Goal: Task Accomplishment & Management: Use online tool/utility

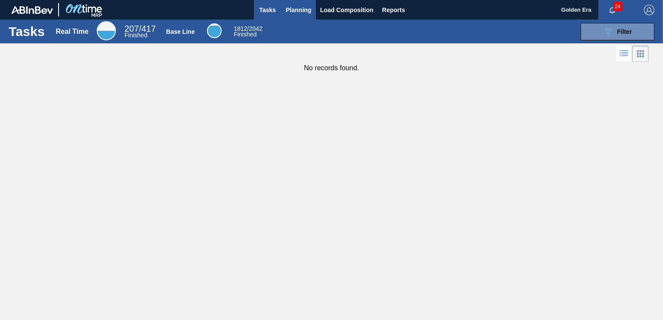
click at [292, 5] on span "Planning" at bounding box center [299, 10] width 26 height 10
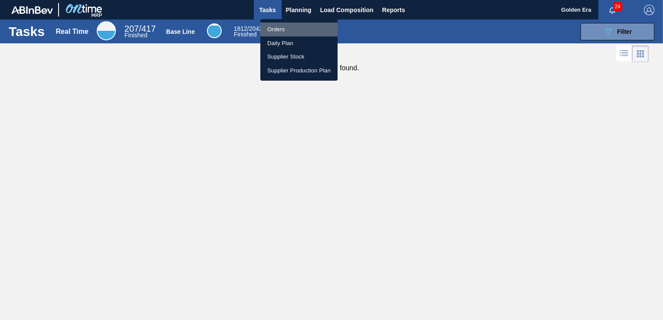
drag, startPoint x: 292, startPoint y: 28, endPoint x: 631, endPoint y: 29, distance: 339.5
click at [292, 28] on li "Orders" at bounding box center [298, 30] width 77 height 14
click at [631, 29] on div "Orders Daily Plan Supplier Stock Supplier Production Plan" at bounding box center [331, 160] width 663 height 320
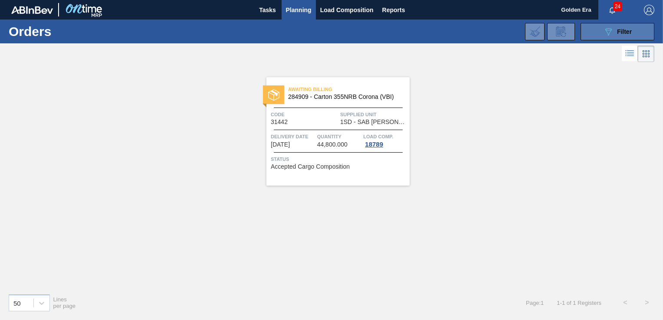
click at [626, 25] on button "089F7B8B-B2A5-4AFE-B5C0-19BA573D28AC Filter" at bounding box center [618, 31] width 74 height 17
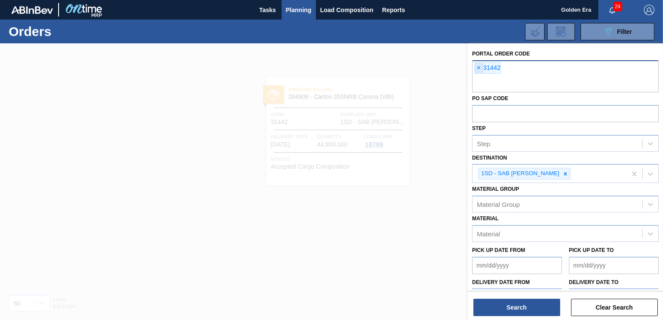
click at [477, 67] on span "×" at bounding box center [479, 68] width 8 height 10
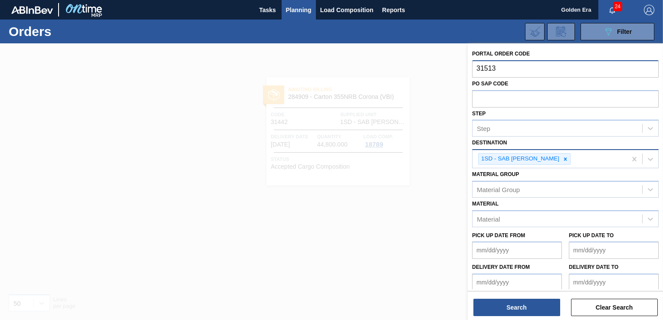
type input "31513"
click at [566, 156] on div "Destination 1SD - SAB Rosslyn Brewery" at bounding box center [565, 153] width 187 height 32
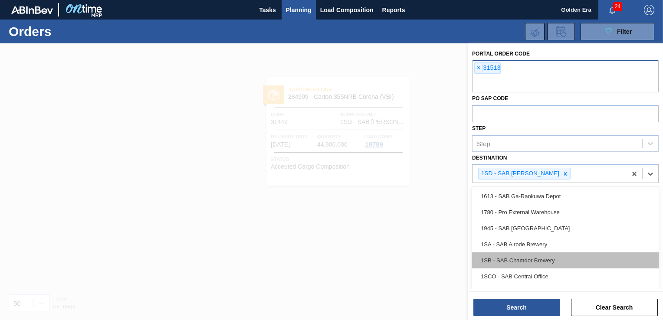
click at [564, 263] on div "1SB - SAB Chamdor Brewery" at bounding box center [565, 261] width 187 height 16
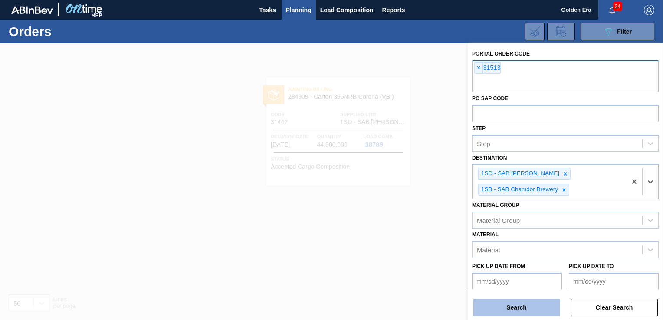
click at [541, 308] on button "Search" at bounding box center [517, 307] width 87 height 17
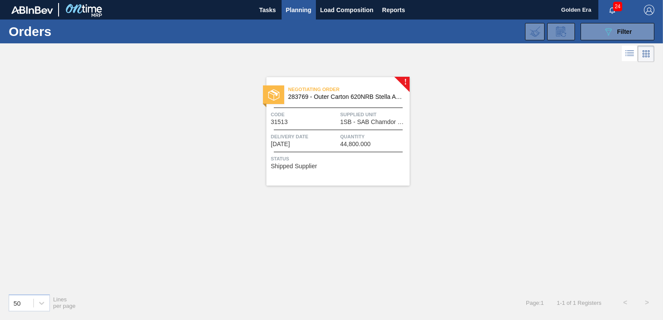
click at [353, 168] on div "Negotiating Order 283769 - Outer Carton 620NRB Stella Artois PU Code 31513 Supp…" at bounding box center [338, 131] width 143 height 109
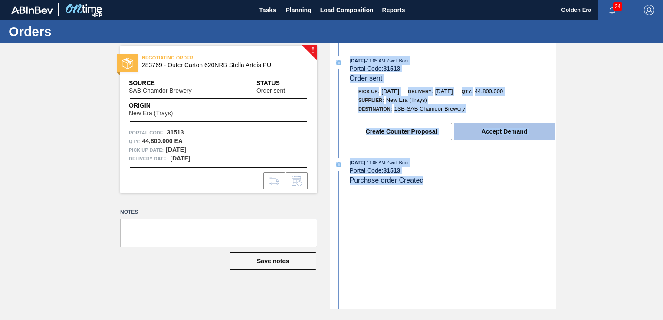
click at [515, 129] on button "Accept Demand" at bounding box center [504, 131] width 101 height 17
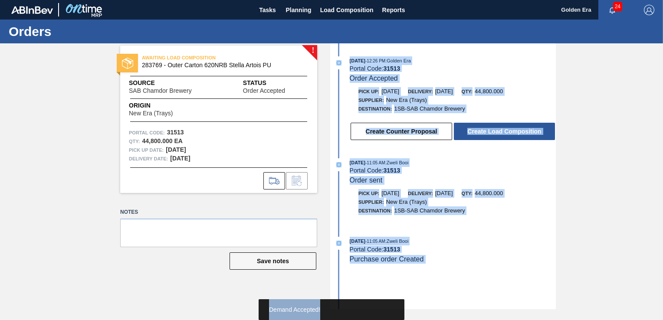
click at [515, 129] on button "Create Load Composition" at bounding box center [504, 131] width 101 height 17
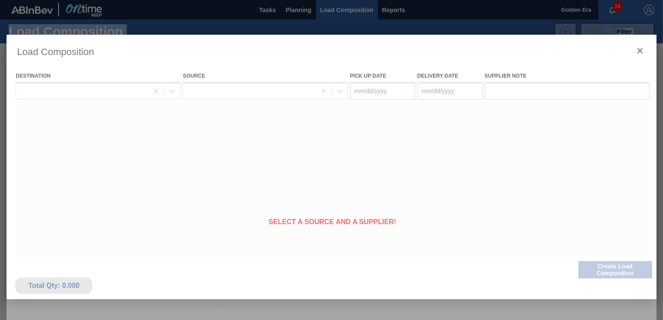
type Date "[DATE]"
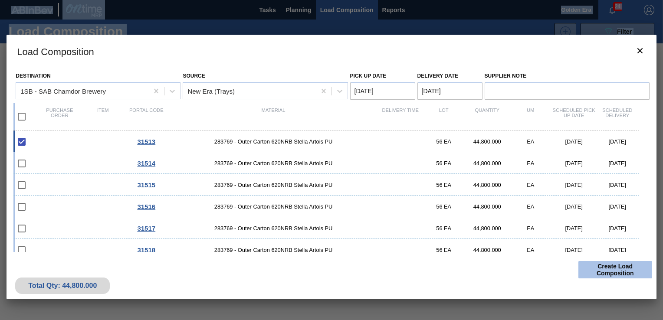
click at [619, 274] on button "Create Load Composition" at bounding box center [616, 269] width 74 height 17
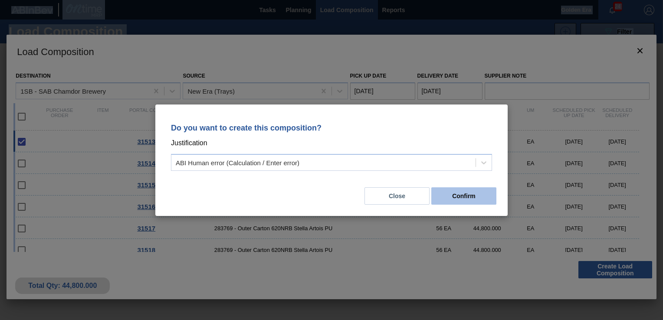
click at [451, 192] on button "Confirm" at bounding box center [464, 196] width 65 height 17
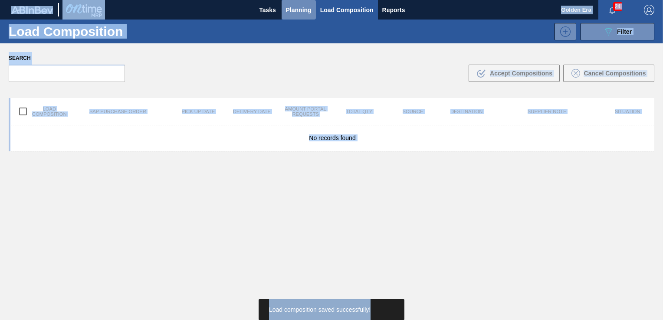
click at [304, 9] on span "Planning" at bounding box center [299, 10] width 26 height 10
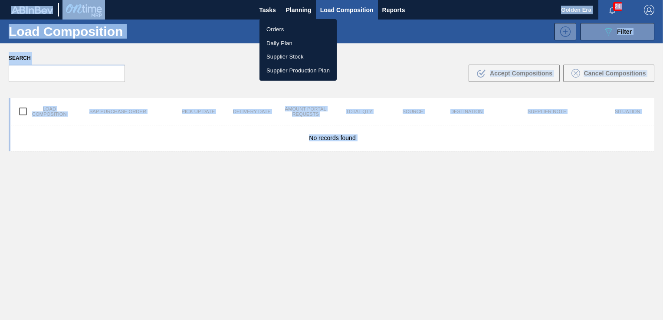
click at [279, 29] on li "Orders" at bounding box center [298, 30] width 77 height 14
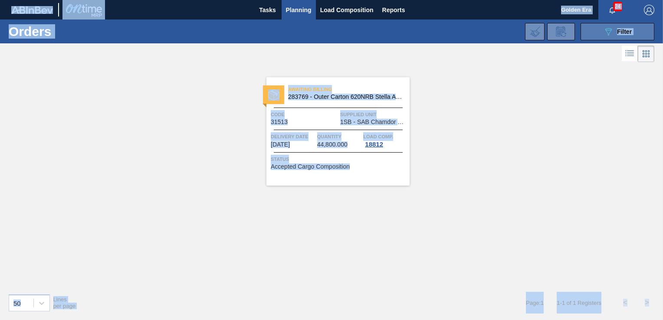
click at [596, 30] on button "089F7B8B-B2A5-4AFE-B5C0-19BA573D28AC Filter" at bounding box center [618, 31] width 74 height 17
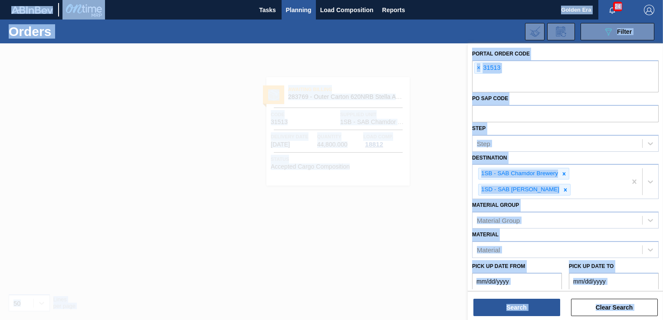
click at [391, 67] on div at bounding box center [331, 203] width 663 height 320
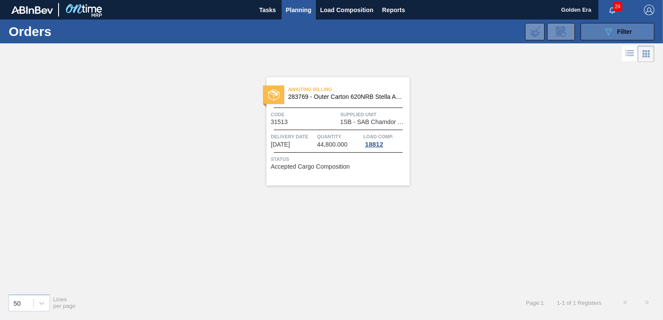
click at [603, 33] on button "089F7B8B-B2A5-4AFE-B5C0-19BA573D28AC Filter" at bounding box center [618, 31] width 74 height 17
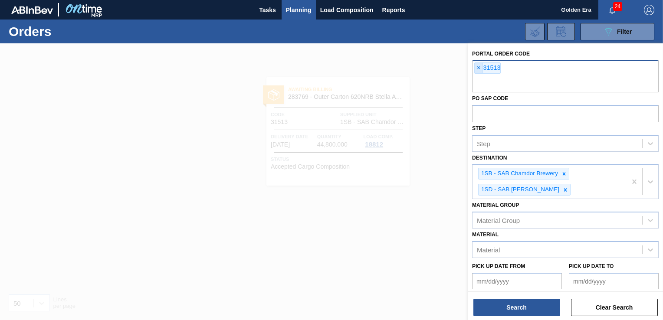
click at [475, 67] on span "×" at bounding box center [479, 68] width 8 height 10
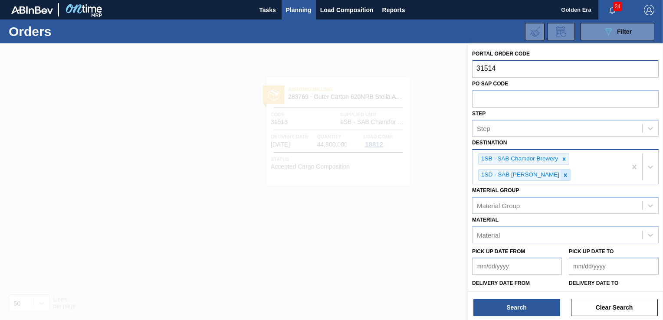
click at [563, 173] on icon at bounding box center [566, 175] width 6 height 6
type input "31514"
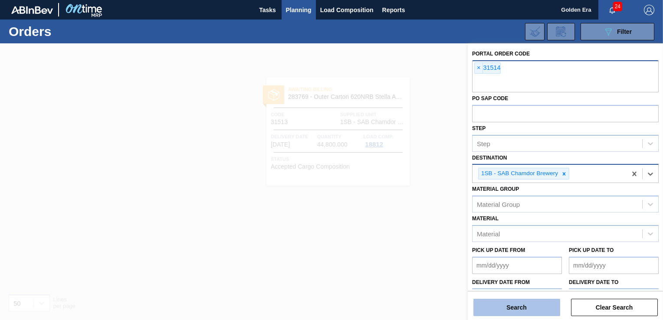
click at [537, 310] on button "Search" at bounding box center [517, 307] width 87 height 17
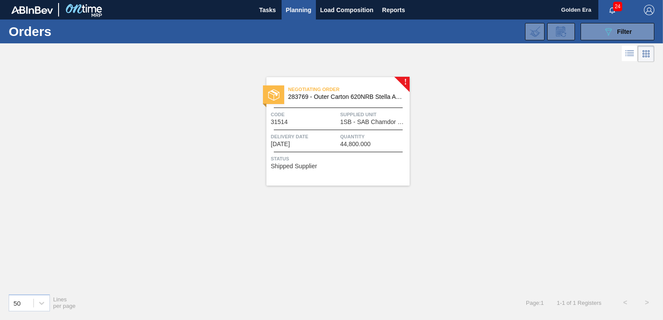
click at [373, 155] on span "Status" at bounding box center [339, 159] width 137 height 9
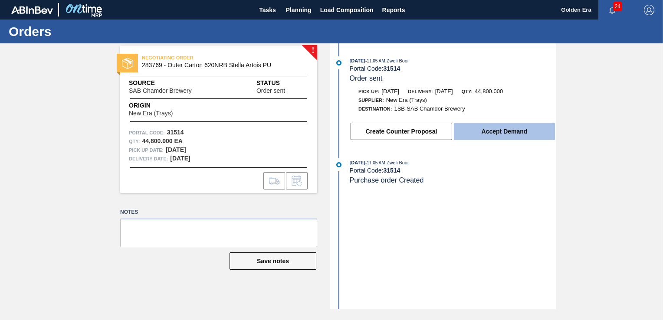
click at [520, 133] on button "Accept Demand" at bounding box center [504, 131] width 101 height 17
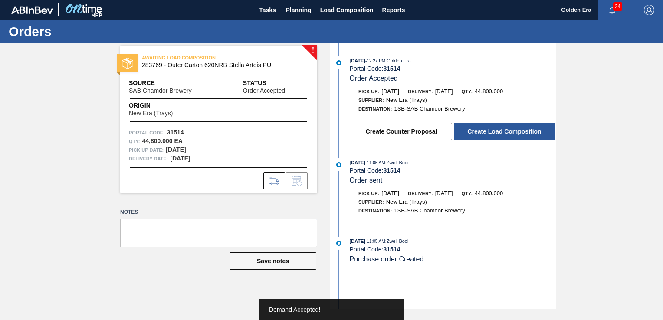
click at [520, 133] on button "Create Load Composition" at bounding box center [504, 131] width 101 height 17
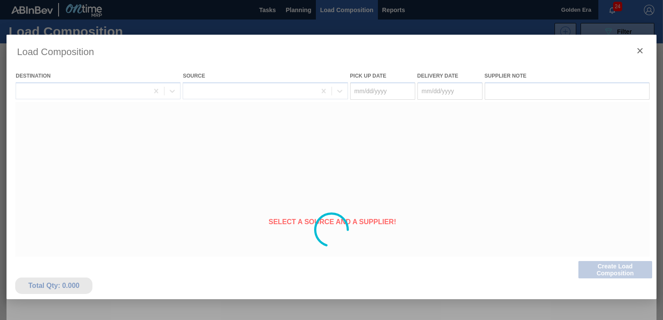
type Date "[DATE]"
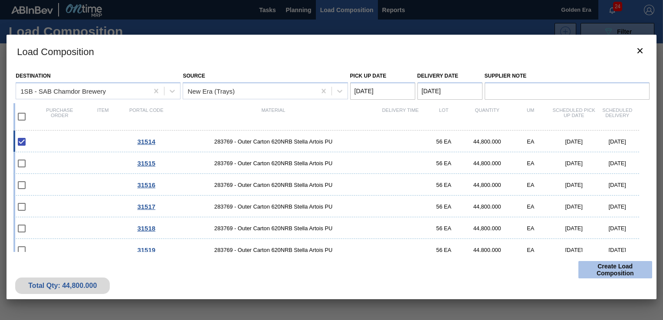
click at [630, 270] on button "Create Load Composition" at bounding box center [616, 269] width 74 height 17
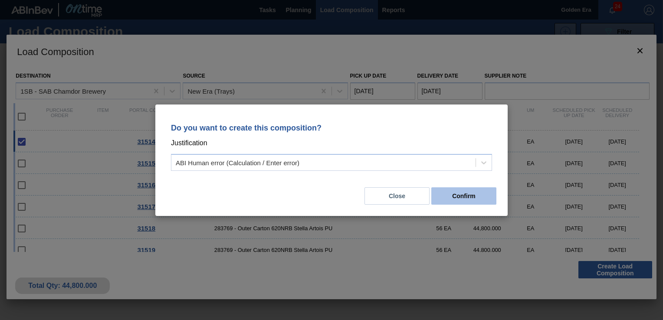
click at [474, 190] on button "Confirm" at bounding box center [464, 196] width 65 height 17
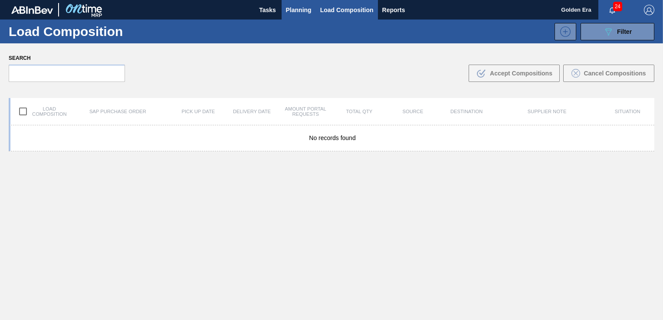
click at [296, 10] on span "Planning" at bounding box center [299, 10] width 26 height 10
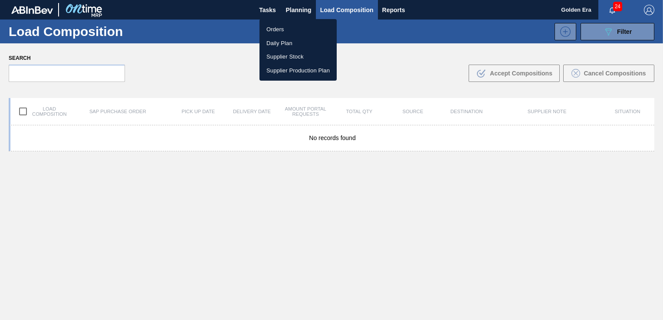
click at [281, 30] on li "Orders" at bounding box center [298, 30] width 77 height 14
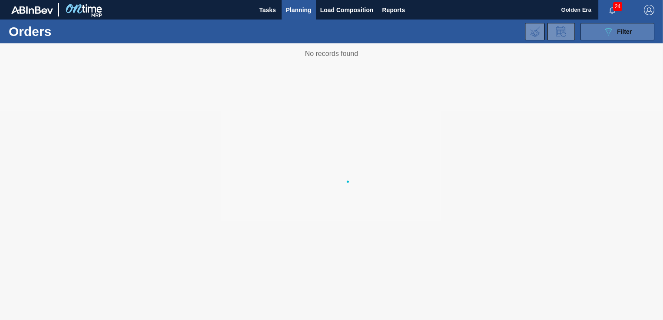
click at [620, 34] on span "Filter" at bounding box center [624, 31] width 15 height 7
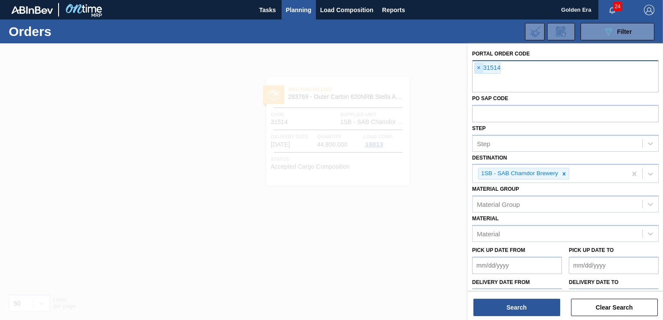
click at [480, 67] on span "×" at bounding box center [479, 68] width 8 height 10
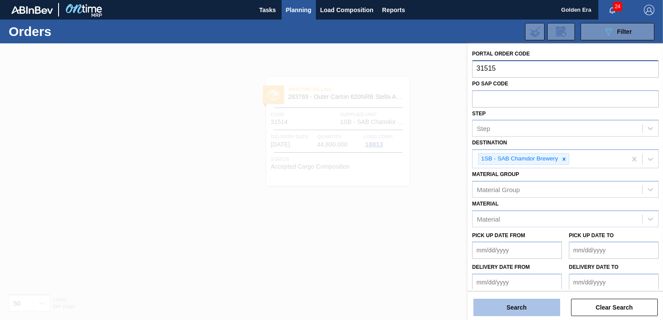
type input "31515"
click at [526, 313] on button "Search" at bounding box center [517, 307] width 87 height 17
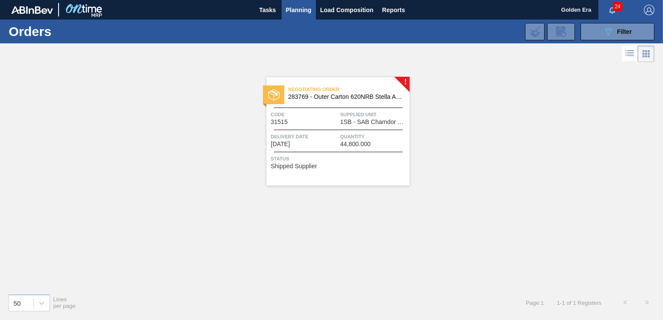
click at [370, 169] on div "Negotiating Order 283769 - Outer Carton 620NRB Stella Artois PU Code 31515 Supp…" at bounding box center [338, 131] width 143 height 109
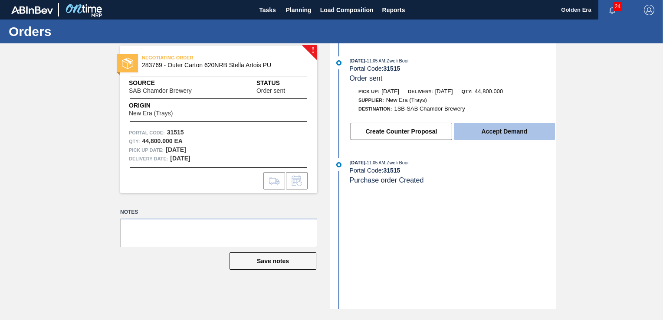
click at [539, 135] on button "Accept Demand" at bounding box center [504, 131] width 101 height 17
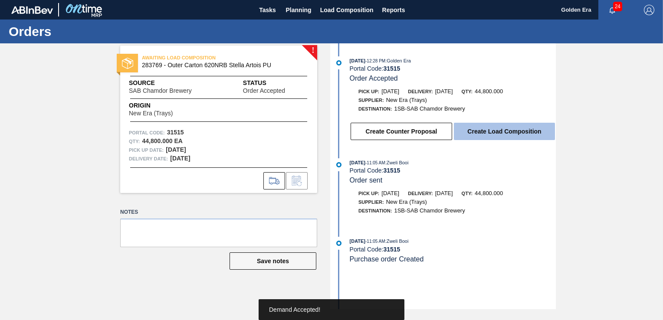
click at [519, 132] on button "Create Load Composition" at bounding box center [504, 131] width 101 height 17
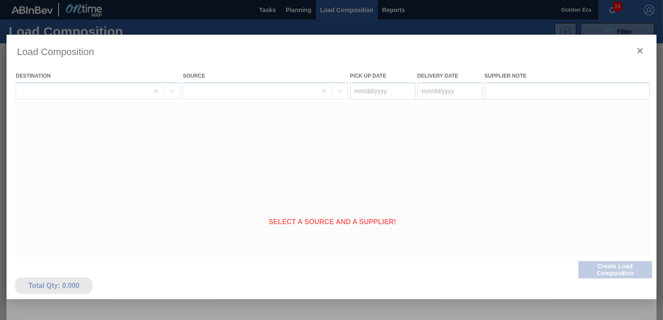
type Date "[DATE]"
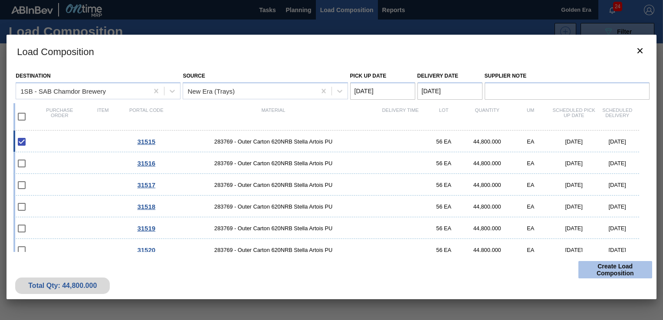
click at [618, 266] on button "Create Load Composition" at bounding box center [616, 269] width 74 height 17
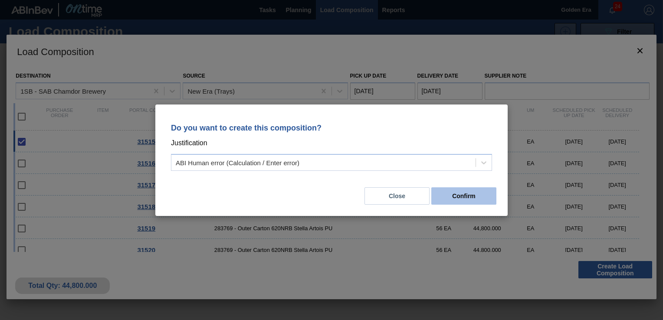
click at [465, 195] on button "Confirm" at bounding box center [464, 196] width 65 height 17
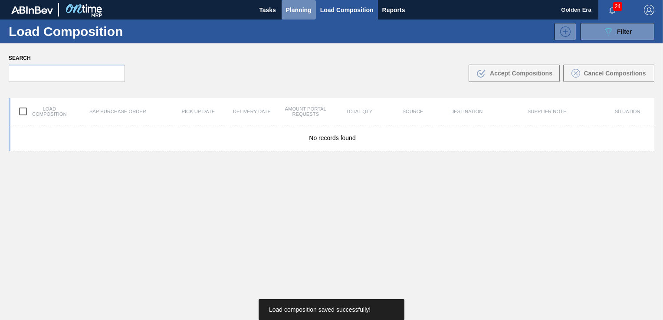
click at [293, 12] on span "Planning" at bounding box center [299, 10] width 26 height 10
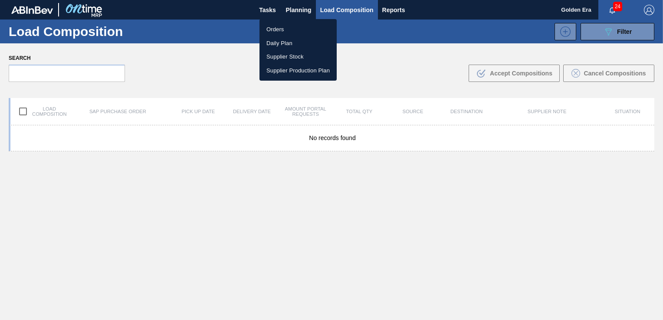
drag, startPoint x: 284, startPoint y: 31, endPoint x: 645, endPoint y: 30, distance: 360.8
click at [284, 31] on li "Orders" at bounding box center [298, 30] width 77 height 14
click at [645, 30] on div "Orders Daily Plan Supplier Stock Supplier Production Plan" at bounding box center [331, 160] width 663 height 320
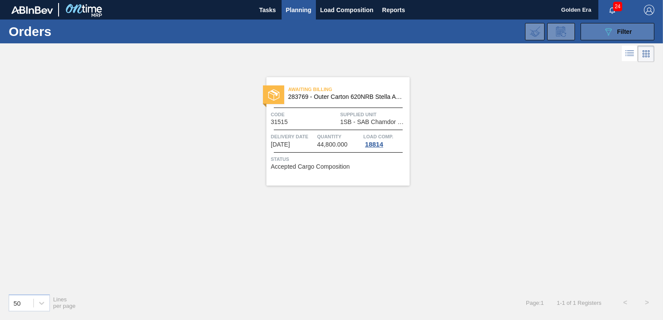
click at [630, 31] on span "Filter" at bounding box center [624, 31] width 15 height 7
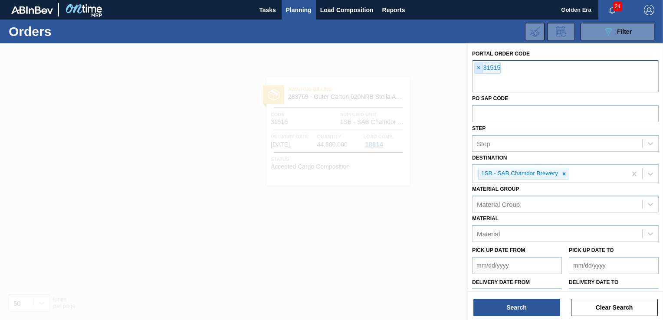
click at [476, 66] on span "×" at bounding box center [479, 68] width 8 height 10
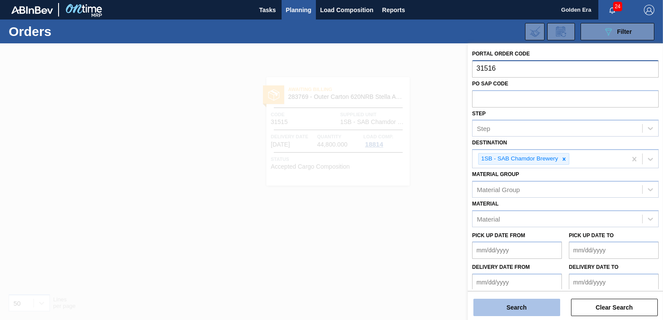
type input "31516"
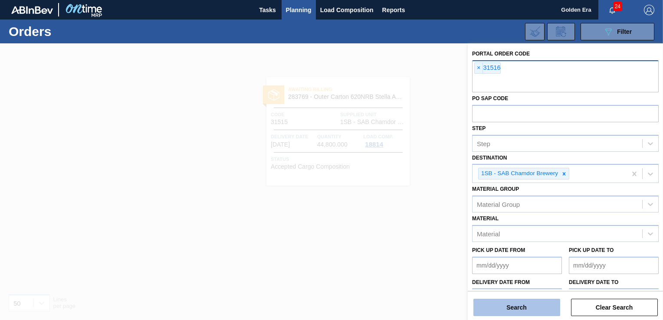
click at [513, 304] on button "Search" at bounding box center [517, 307] width 87 height 17
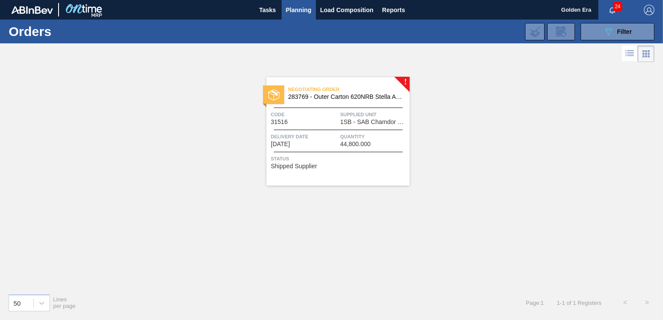
click at [348, 155] on span "Status" at bounding box center [339, 159] width 137 height 9
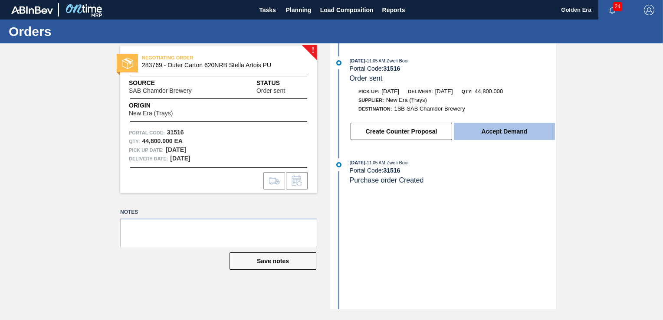
click at [528, 132] on button "Accept Demand" at bounding box center [504, 131] width 101 height 17
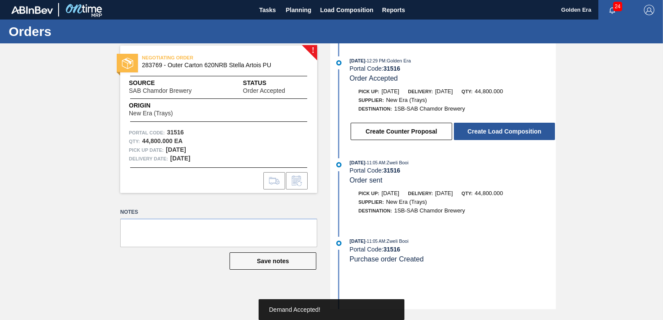
click at [528, 132] on button "Create Load Composition" at bounding box center [504, 131] width 101 height 17
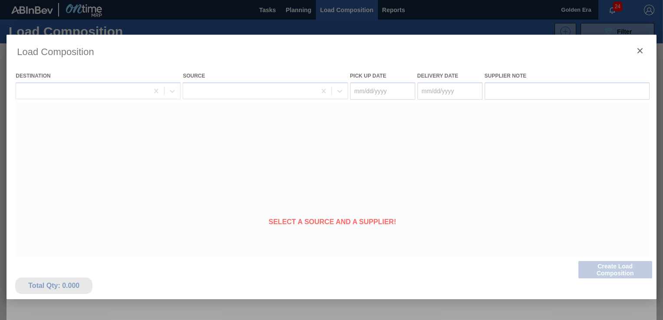
type Date "[DATE]"
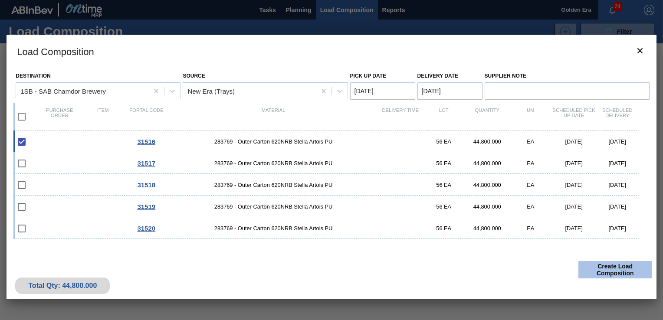
click at [603, 269] on button "Create Load Composition" at bounding box center [616, 269] width 74 height 17
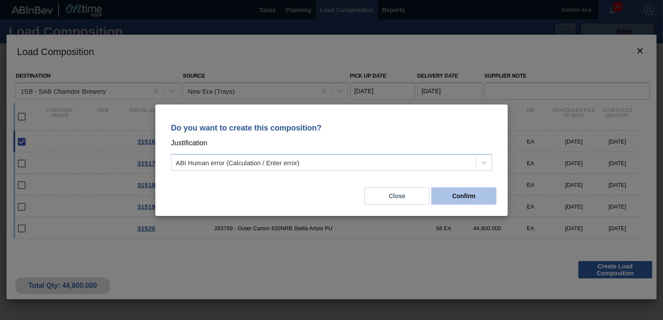
click at [455, 198] on button "Confirm" at bounding box center [464, 196] width 65 height 17
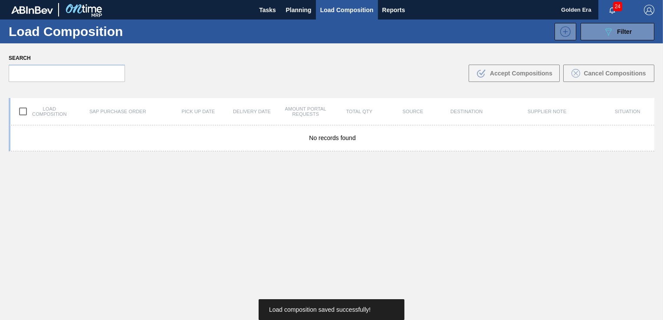
click at [304, 9] on span "Planning" at bounding box center [299, 10] width 26 height 10
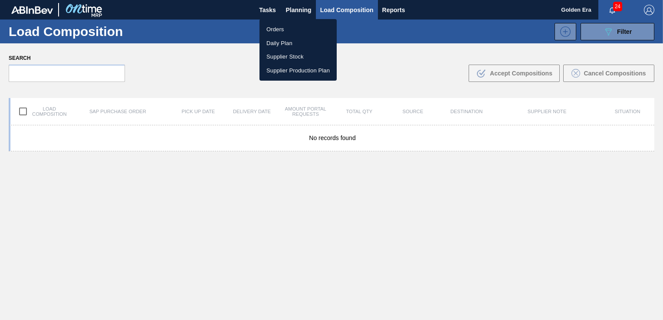
drag, startPoint x: 287, startPoint y: 26, endPoint x: 608, endPoint y: 59, distance: 323.4
click at [287, 26] on li "Orders" at bounding box center [298, 30] width 77 height 14
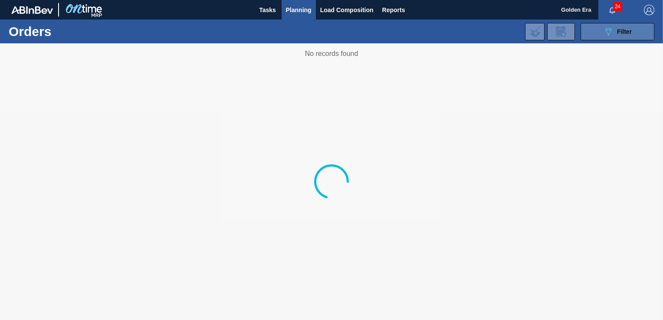
click at [621, 30] on span "Filter" at bounding box center [624, 31] width 15 height 7
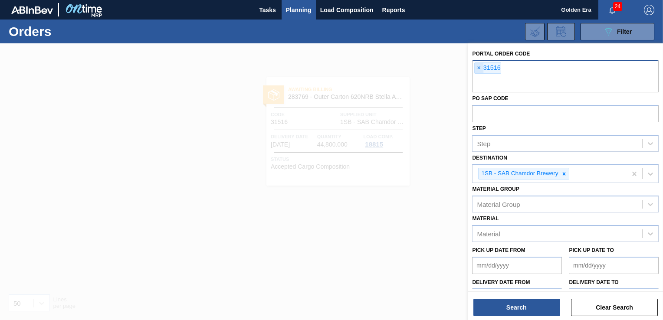
click at [477, 68] on span "×" at bounding box center [479, 68] width 8 height 10
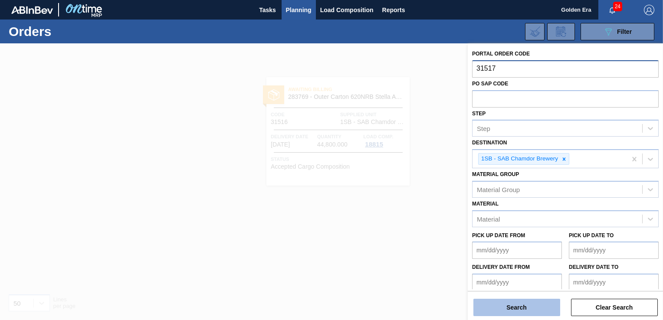
type input "31517"
click at [530, 304] on button "Search" at bounding box center [517, 307] width 87 height 17
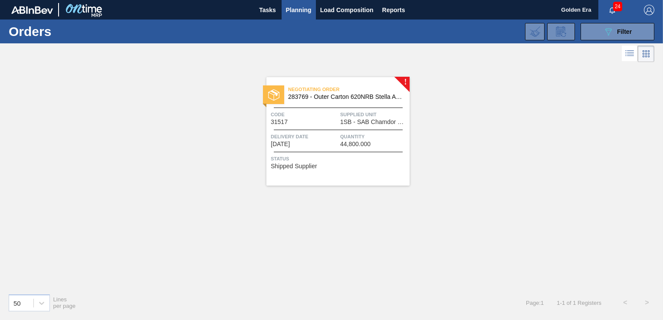
click at [384, 155] on span "Status" at bounding box center [339, 159] width 137 height 9
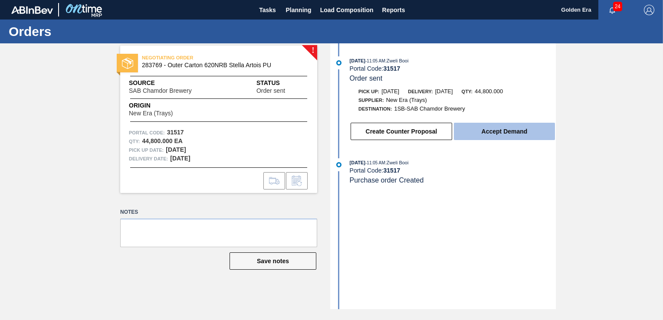
click at [511, 132] on button "Accept Demand" at bounding box center [504, 131] width 101 height 17
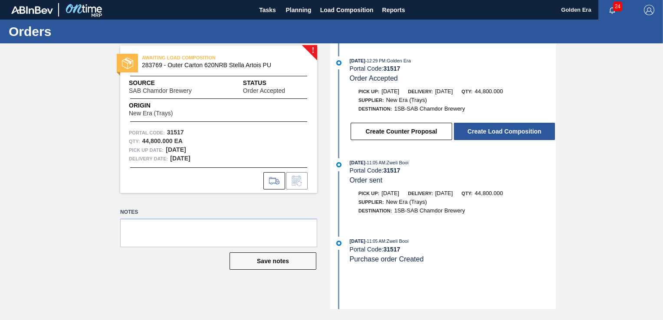
click at [511, 132] on button "Create Load Composition" at bounding box center [504, 131] width 101 height 17
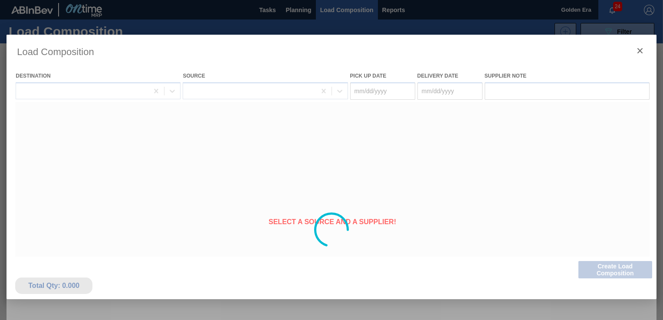
type Date "[DATE]"
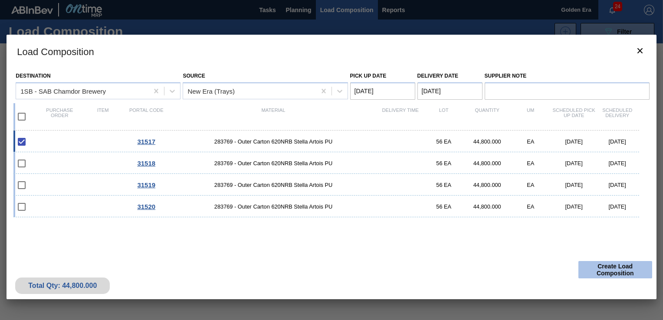
click at [627, 261] on button "Create Load Composition" at bounding box center [616, 269] width 74 height 17
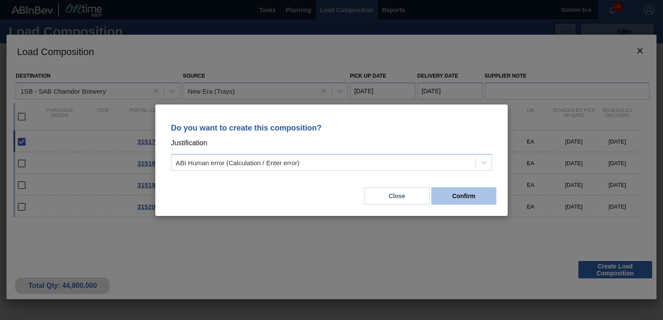
click at [473, 197] on button "Confirm" at bounding box center [464, 196] width 65 height 17
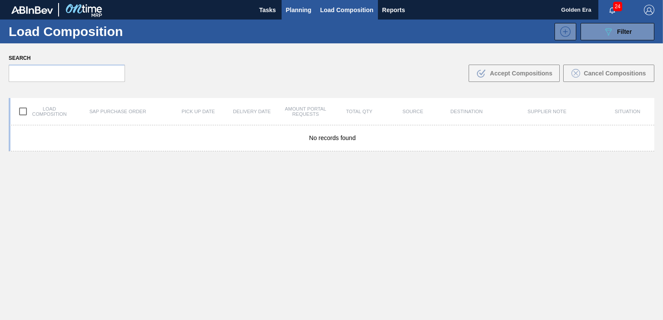
click at [295, 6] on span "Planning" at bounding box center [299, 10] width 26 height 10
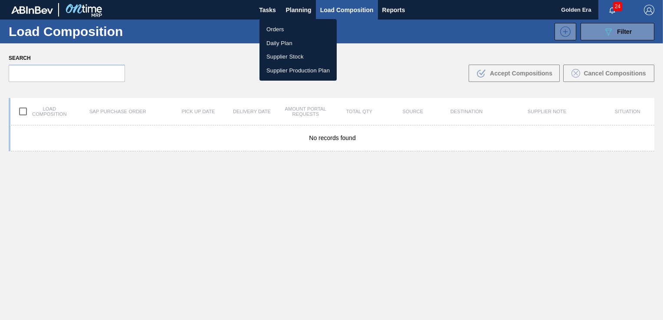
click at [274, 29] on li "Orders" at bounding box center [298, 30] width 77 height 14
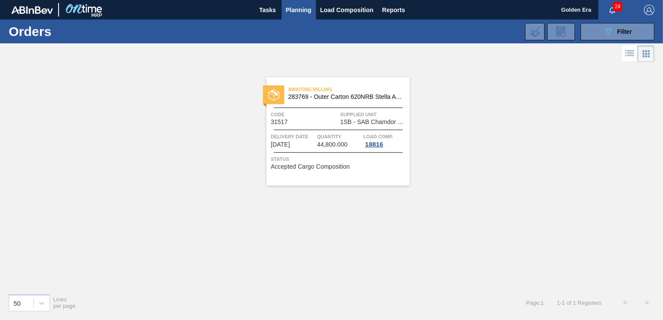
click at [618, 28] on span "Filter" at bounding box center [624, 31] width 15 height 7
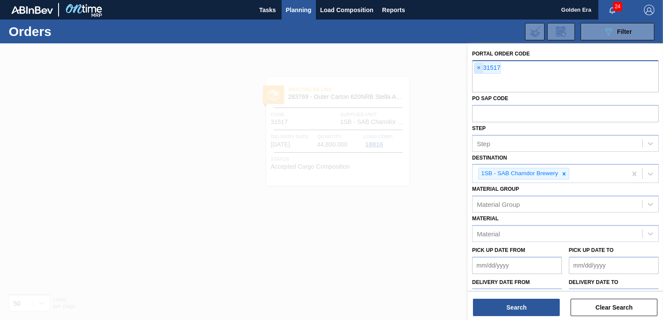
click at [477, 67] on span "×" at bounding box center [479, 68] width 8 height 10
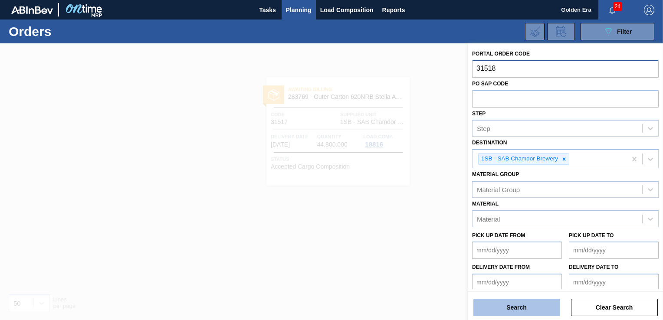
type input "31518"
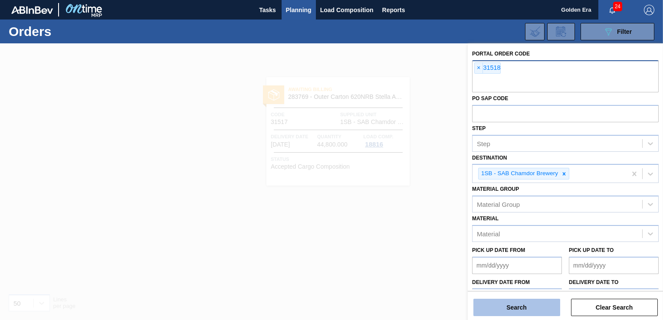
click at [512, 308] on button "Search" at bounding box center [517, 307] width 87 height 17
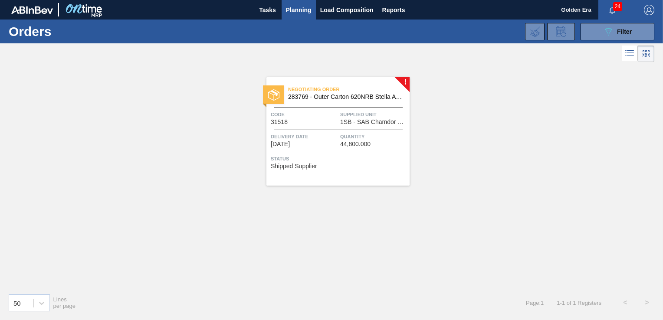
click at [383, 166] on div "Status Shipped Supplier" at bounding box center [339, 162] width 137 height 14
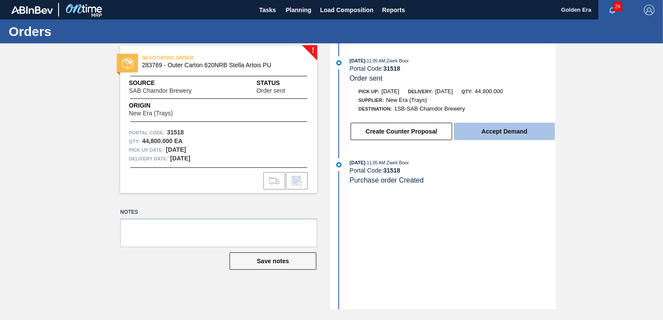
click at [501, 130] on button "Accept Demand" at bounding box center [504, 131] width 101 height 17
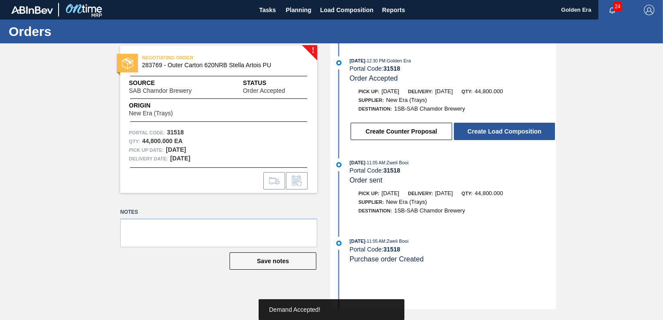
click at [501, 130] on button "Create Load Composition" at bounding box center [504, 131] width 101 height 17
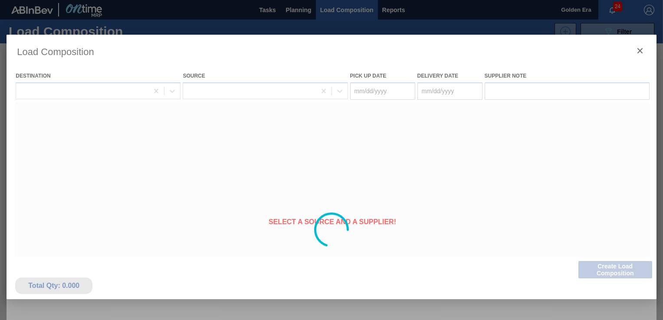
type Date "[DATE]"
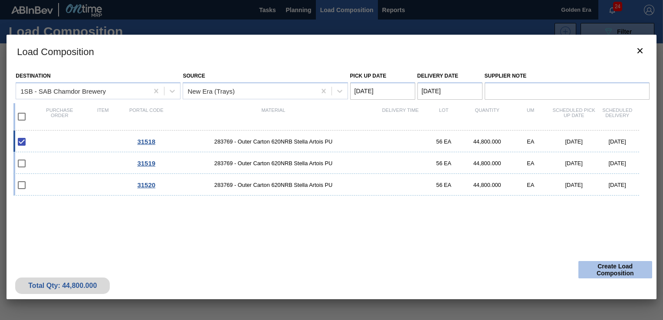
click at [629, 264] on button "Create Load Composition" at bounding box center [616, 269] width 74 height 17
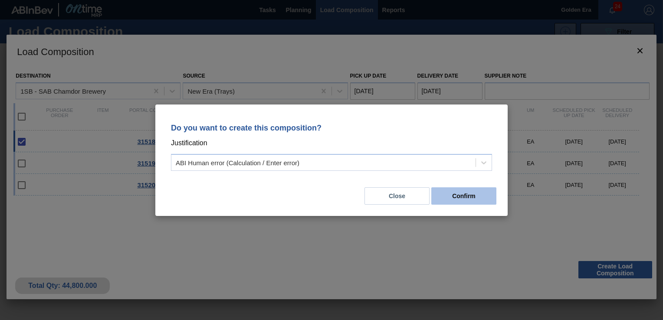
click at [455, 194] on button "Confirm" at bounding box center [464, 196] width 65 height 17
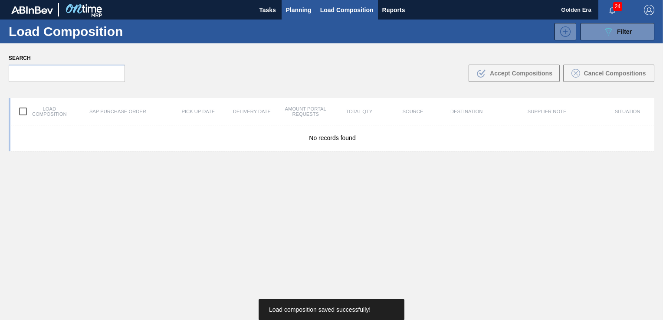
click at [302, 7] on span "Planning" at bounding box center [299, 10] width 26 height 10
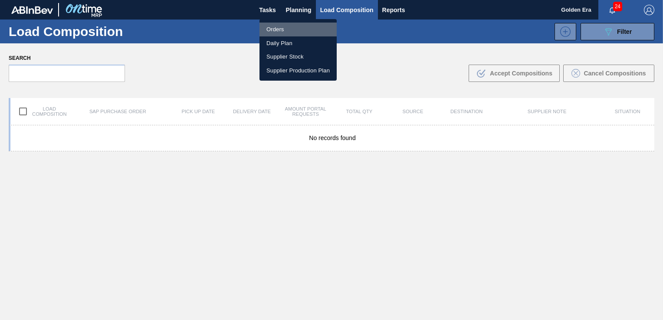
click at [280, 30] on li "Orders" at bounding box center [298, 30] width 77 height 14
click at [630, 34] on div "Orders Daily Plan Supplier Stock Supplier Production Plan" at bounding box center [331, 160] width 663 height 320
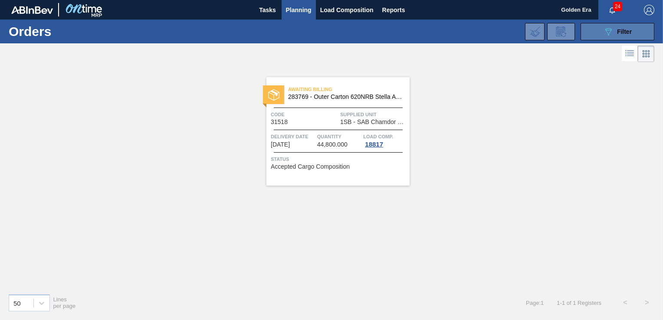
click at [624, 30] on span "Filter" at bounding box center [624, 31] width 15 height 7
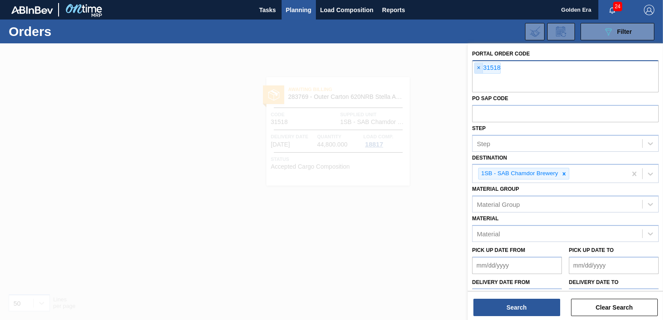
click at [481, 67] on span "×" at bounding box center [479, 68] width 8 height 10
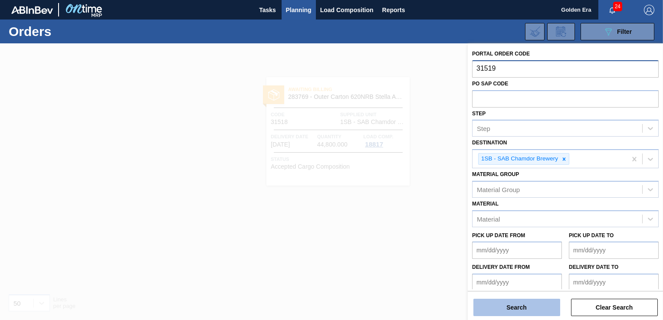
type input "31519"
click at [524, 301] on button "Search" at bounding box center [517, 307] width 87 height 17
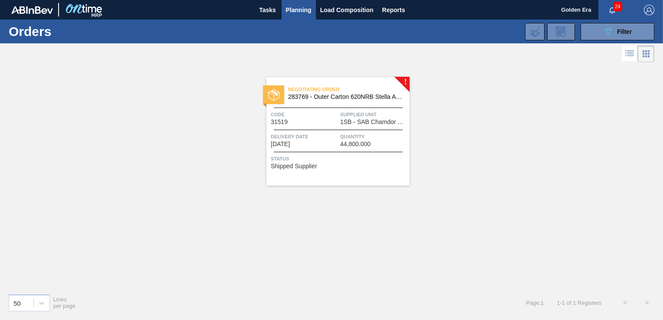
click at [385, 161] on span "Status" at bounding box center [339, 159] width 137 height 9
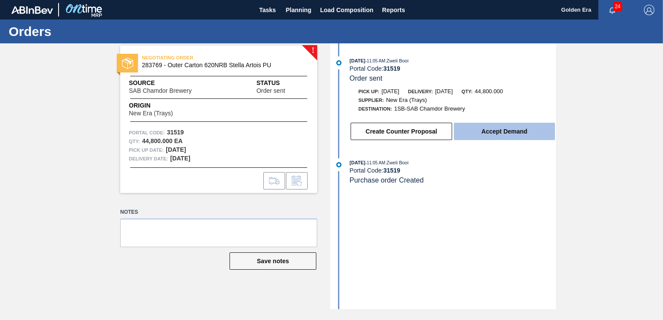
click at [531, 134] on button "Accept Demand" at bounding box center [504, 131] width 101 height 17
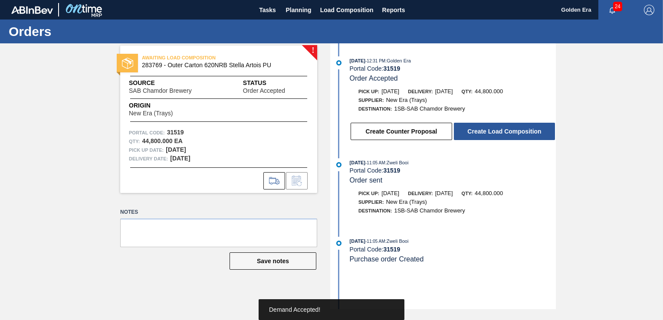
click at [531, 134] on button "Create Load Composition" at bounding box center [504, 131] width 101 height 17
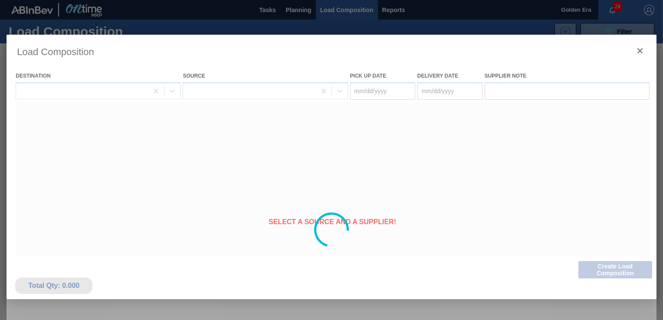
type Date "[DATE]"
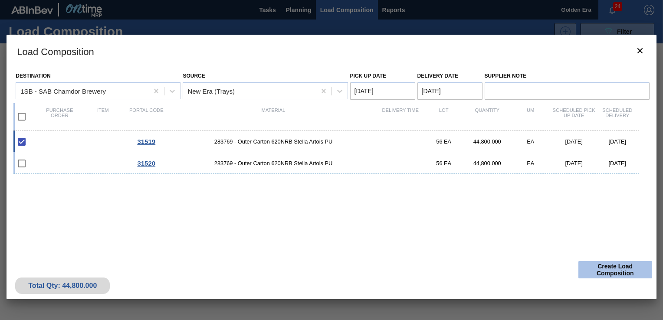
click at [626, 269] on button "Create Load Composition" at bounding box center [616, 269] width 74 height 17
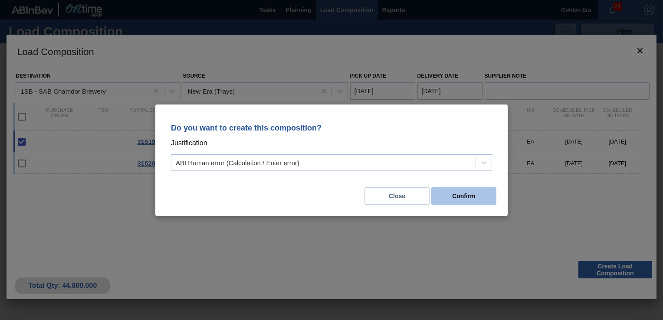
click at [477, 190] on button "Confirm" at bounding box center [464, 196] width 65 height 17
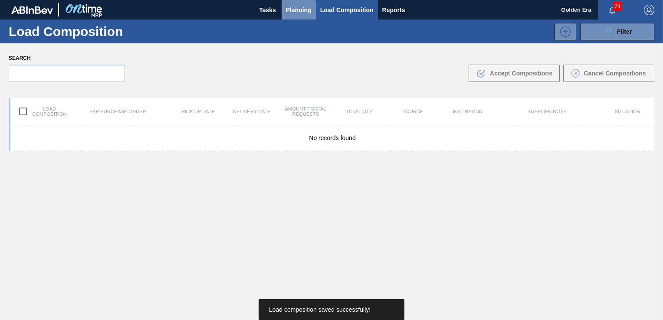
click at [304, 13] on span "Planning" at bounding box center [299, 10] width 26 height 10
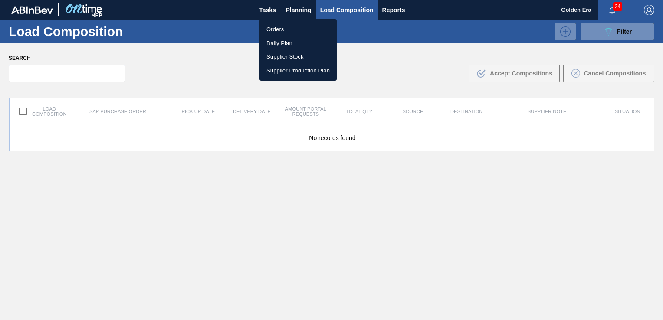
drag, startPoint x: 295, startPoint y: 34, endPoint x: 560, endPoint y: 76, distance: 268.4
click at [295, 34] on li "Orders" at bounding box center [298, 30] width 77 height 14
click at [619, 30] on div "Orders Daily Plan Supplier Stock Supplier Production Plan" at bounding box center [331, 160] width 663 height 320
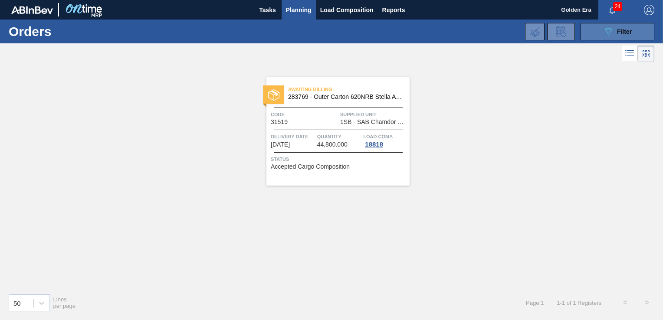
click at [636, 23] on button "089F7B8B-B2A5-4AFE-B5C0-19BA573D28AC Filter" at bounding box center [618, 31] width 74 height 17
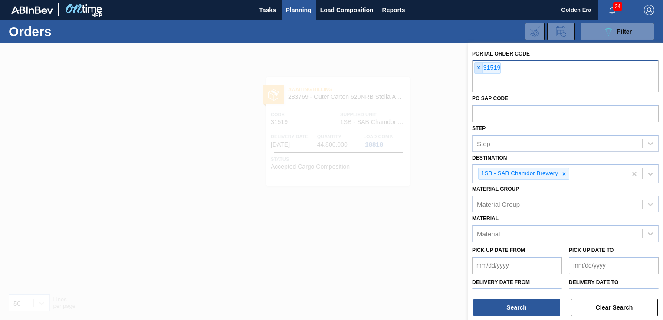
click at [478, 69] on span "×" at bounding box center [479, 68] width 8 height 10
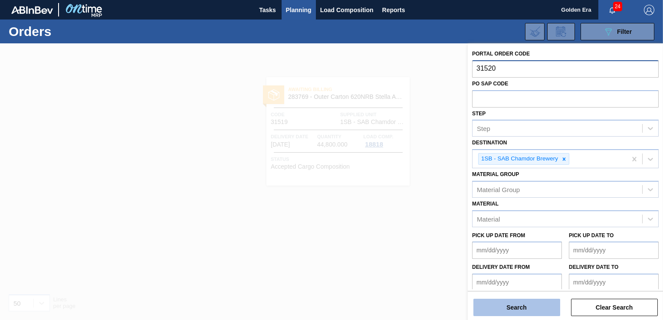
type input "31520"
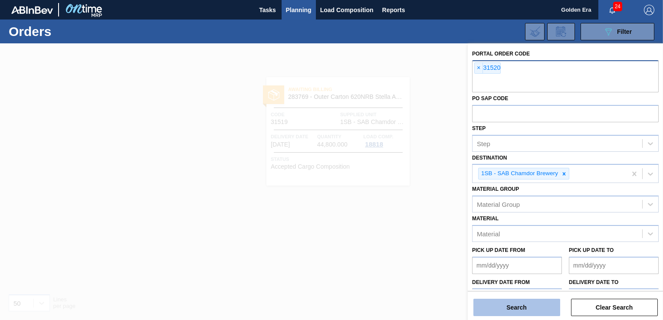
click at [534, 303] on button "Search" at bounding box center [517, 307] width 87 height 17
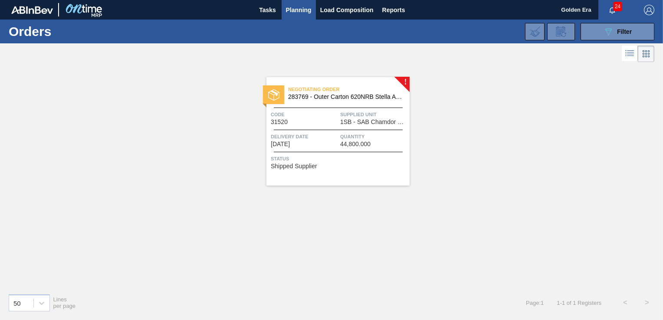
click at [382, 160] on span "Status" at bounding box center [339, 159] width 137 height 9
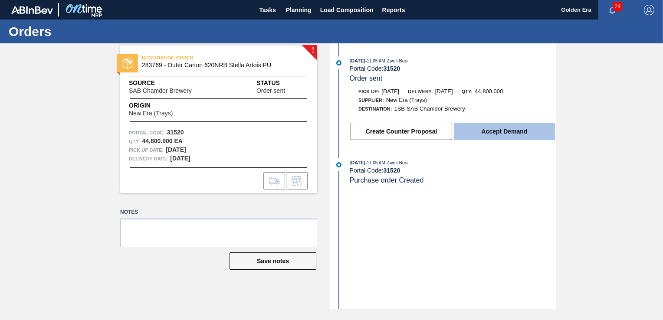
click at [495, 139] on button "Accept Demand" at bounding box center [504, 131] width 101 height 17
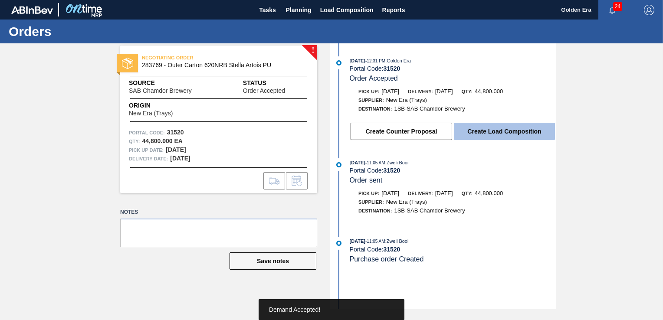
click at [493, 127] on button "Create Load Composition" at bounding box center [504, 131] width 101 height 17
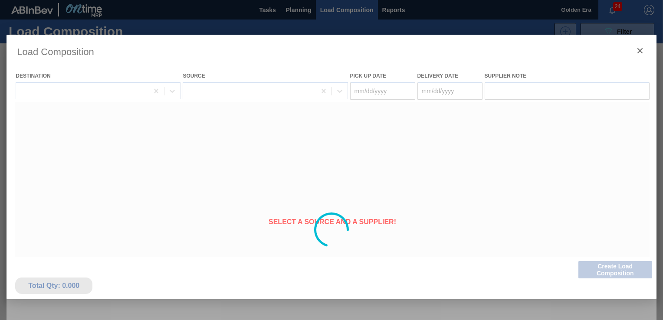
type Date "[DATE]"
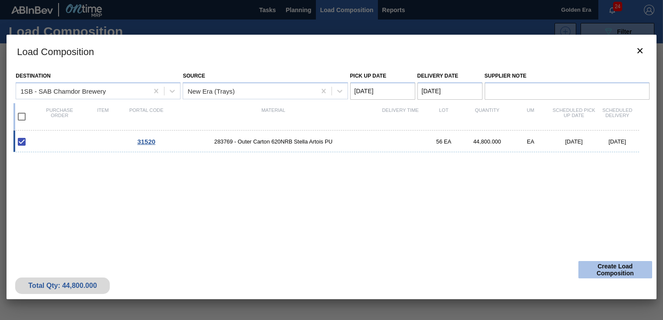
click at [624, 270] on button "Create Load Composition" at bounding box center [616, 269] width 74 height 17
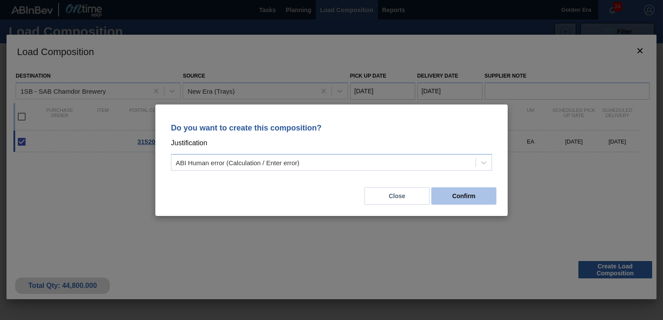
click at [470, 195] on button "Confirm" at bounding box center [464, 196] width 65 height 17
